Goal: Communication & Community: Ask a question

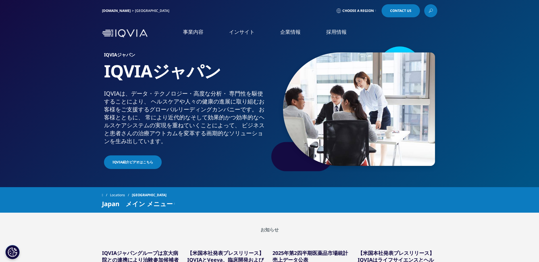
click at [44, 74] on link "IQVIAグループ" at bounding box center [110, 73] width 172 height 7
click at [407, 8] on link "Contact Us" at bounding box center [400, 10] width 38 height 13
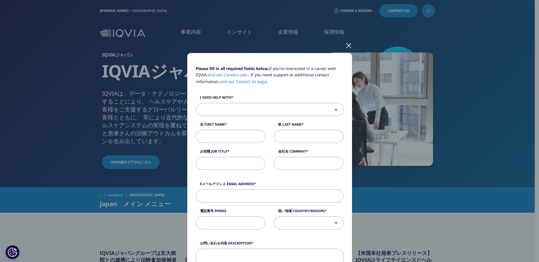
click at [266, 111] on span at bounding box center [269, 109] width 147 height 13
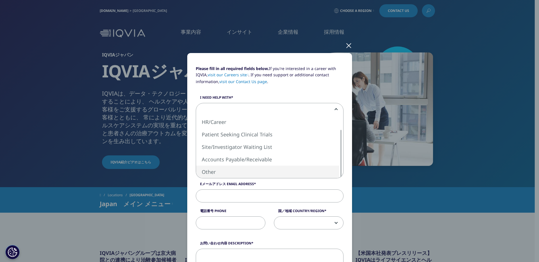
select select "Other"
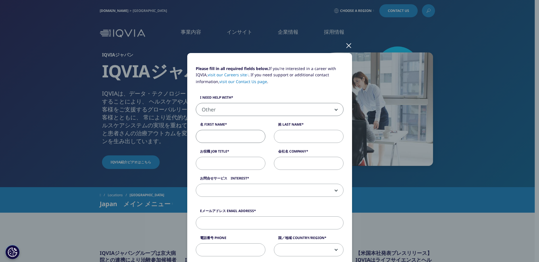
click at [227, 133] on input "名 First Name" at bounding box center [231, 136] width 70 height 13
type input "亮"
type input "伊藤"
type input "株式会社アイメプロ"
type input "ito-r@imepro.jp"
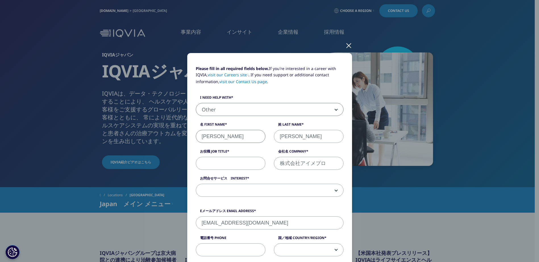
type input "08059675079"
select select "[GEOGRAPHIC_DATA]"
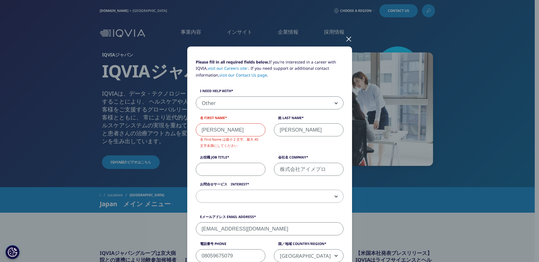
click at [230, 177] on div "Please fill in all required fields below. If you're interested in a career with…" at bounding box center [269, 134] width 156 height 150
click at [220, 133] on input "亮" at bounding box center [231, 130] width 70 height 13
click at [252, 127] on input "亮" at bounding box center [231, 130] width 70 height 13
select select
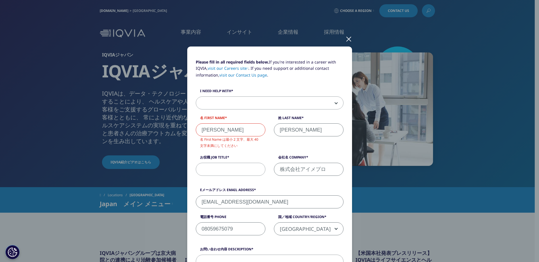
click at [225, 129] on input "亮" at bounding box center [231, 130] width 70 height 13
click at [199, 124] on input "亮" at bounding box center [231, 130] width 70 height 13
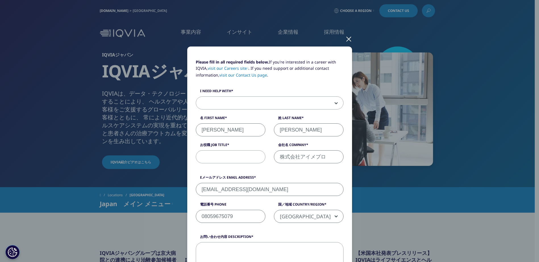
type input "亮"
click at [228, 159] on input "お役職 Job Title" at bounding box center [231, 157] width 70 height 13
type input "e"
type input "営業部"
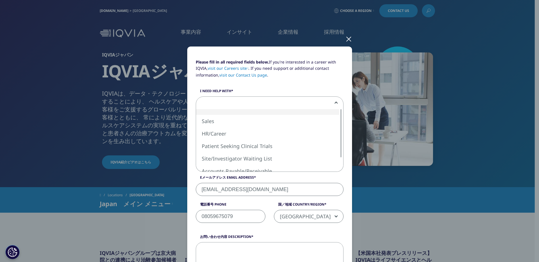
click at [242, 105] on span at bounding box center [269, 103] width 147 height 13
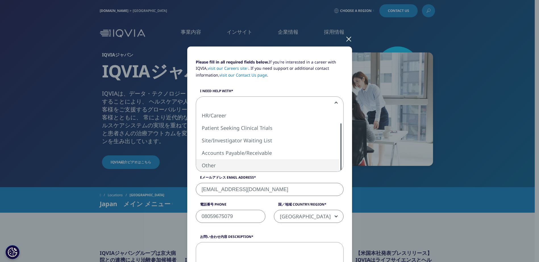
select select "Other"
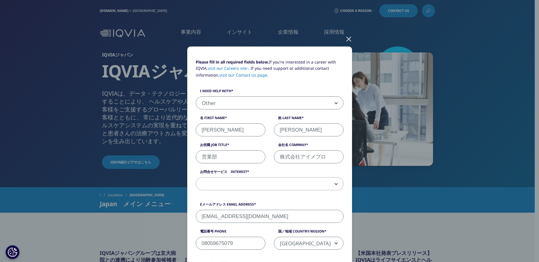
click at [251, 187] on span at bounding box center [269, 184] width 147 height 13
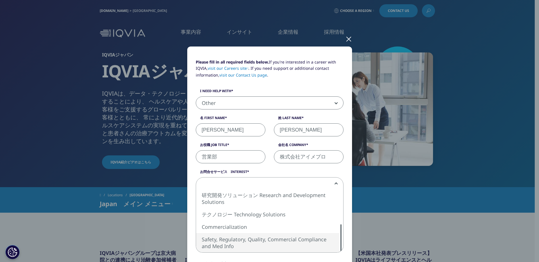
click at [336, 239] on div "Analytics Solutions グローバルサービス Global Services 統合エンゲージメントサービス Contract Sales & M…" at bounding box center [269, 221] width 147 height 62
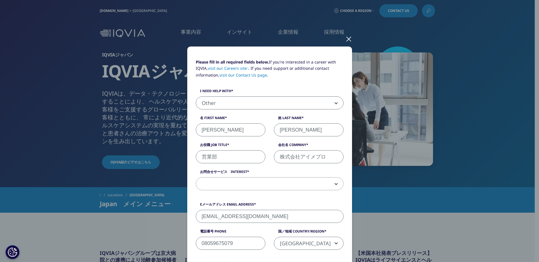
click at [335, 183] on span at bounding box center [270, 184] width 148 height 13
click at [297, 187] on span at bounding box center [269, 184] width 147 height 13
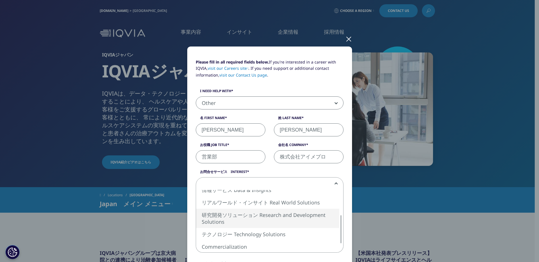
select select "Research and Development Solutions"
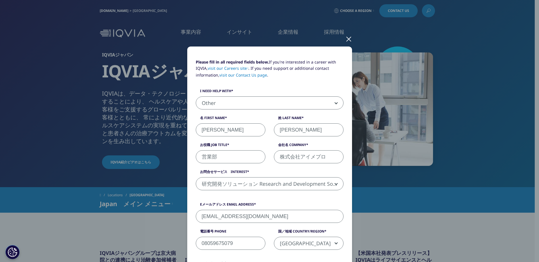
click at [299, 204] on label "Eメールアドレス Email Address" at bounding box center [270, 206] width 148 height 8
click at [299, 210] on input "ito-r@imepro.jp" at bounding box center [270, 216] width 148 height 13
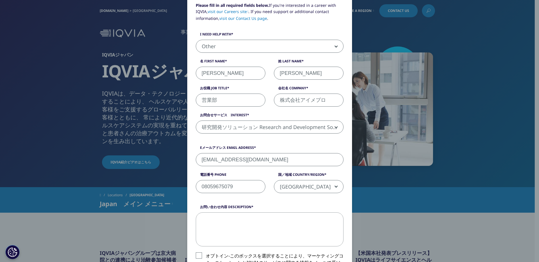
click at [281, 227] on textarea "お問い合わせ内容 Description" at bounding box center [270, 230] width 148 height 34
click at [438, 218] on div "Please fill in all required fields below. If you're interested in a career with…" at bounding box center [269, 131] width 539 height 262
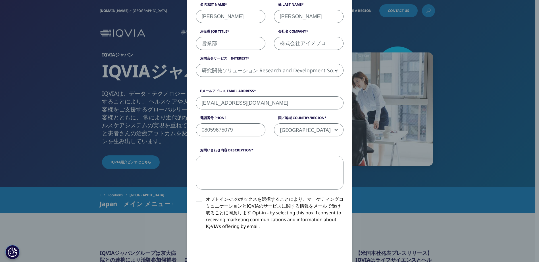
click at [463, 203] on div "Please fill in all required fields below. If you're interested in a career with…" at bounding box center [269, 131] width 539 height 262
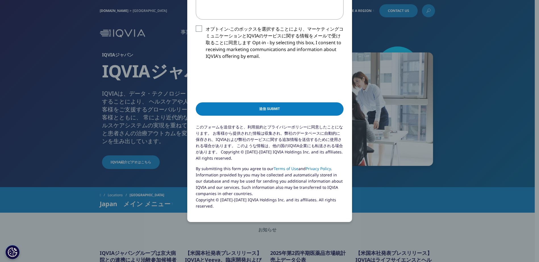
scroll to position [313, 0]
